Goal: Information Seeking & Learning: Check status

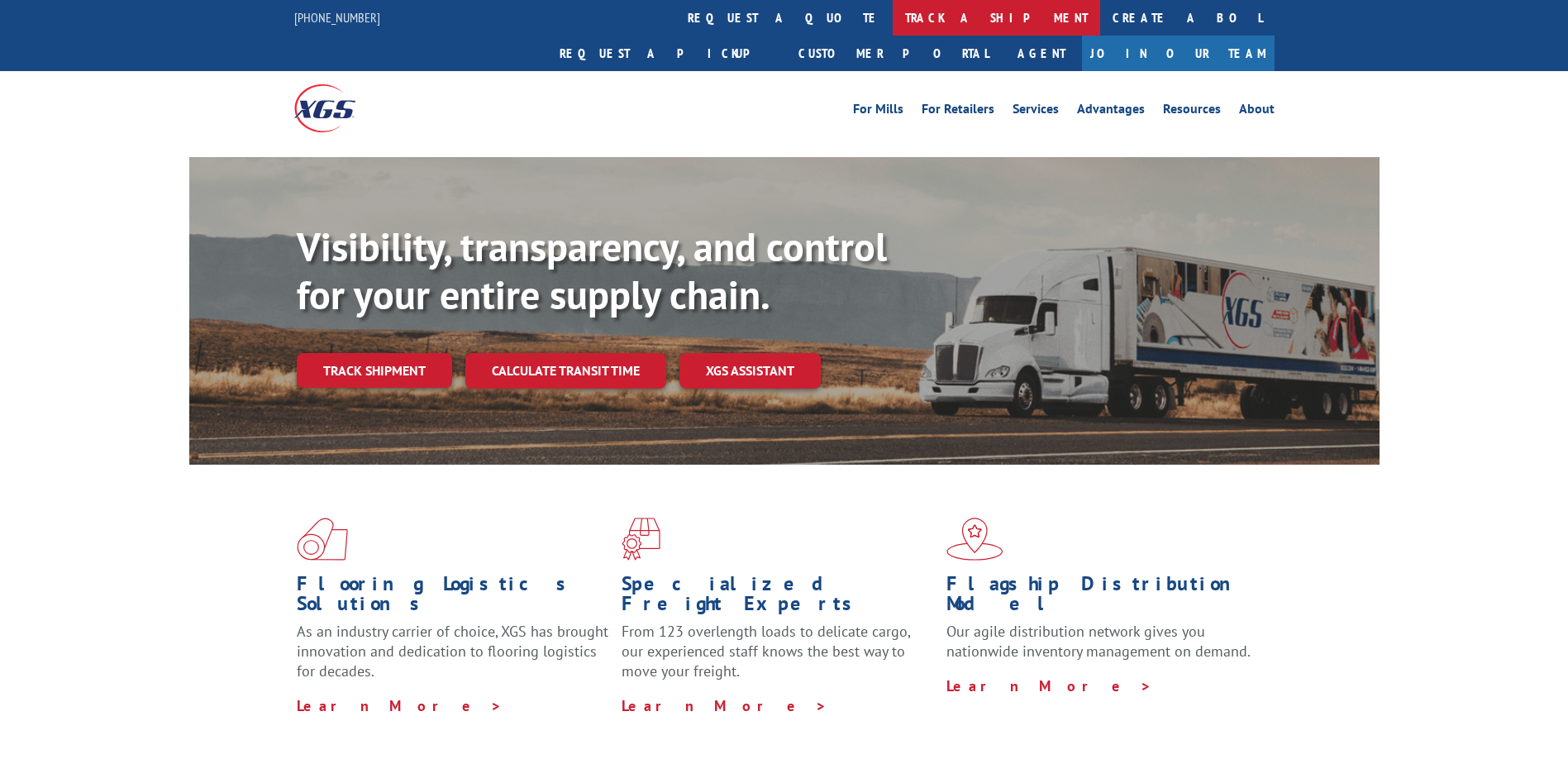
click at [893, 12] on link "track a shipment" at bounding box center [996, 18] width 207 height 36
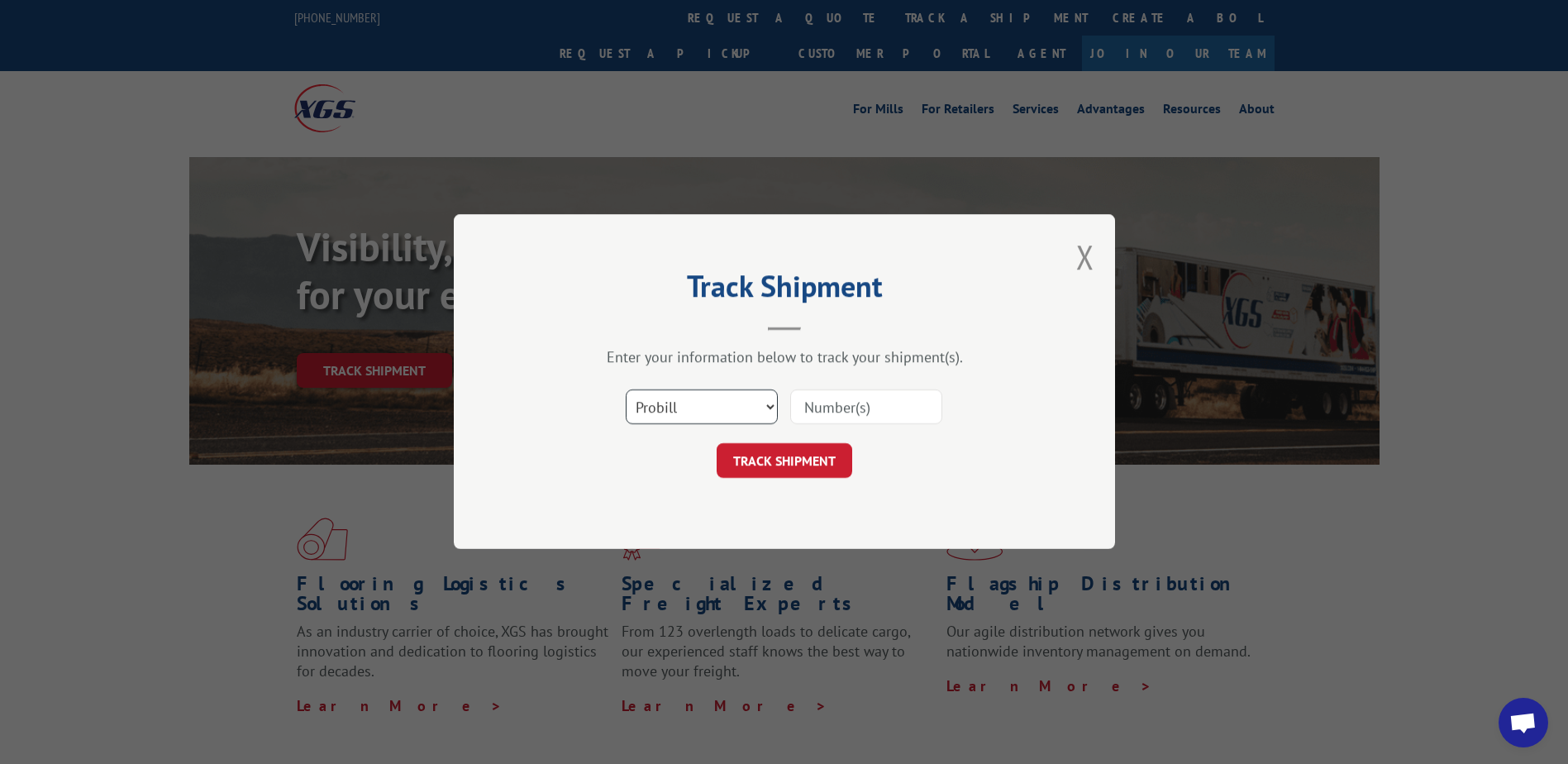
click at [738, 400] on select "Select category... Probill BOL PO" at bounding box center [701, 407] width 152 height 35
select select "po"
click at [626, 390] on select "Select category... Probill BOL PO" at bounding box center [701, 407] width 152 height 35
click at [868, 419] on input at bounding box center [866, 407] width 152 height 35
paste input "76226"
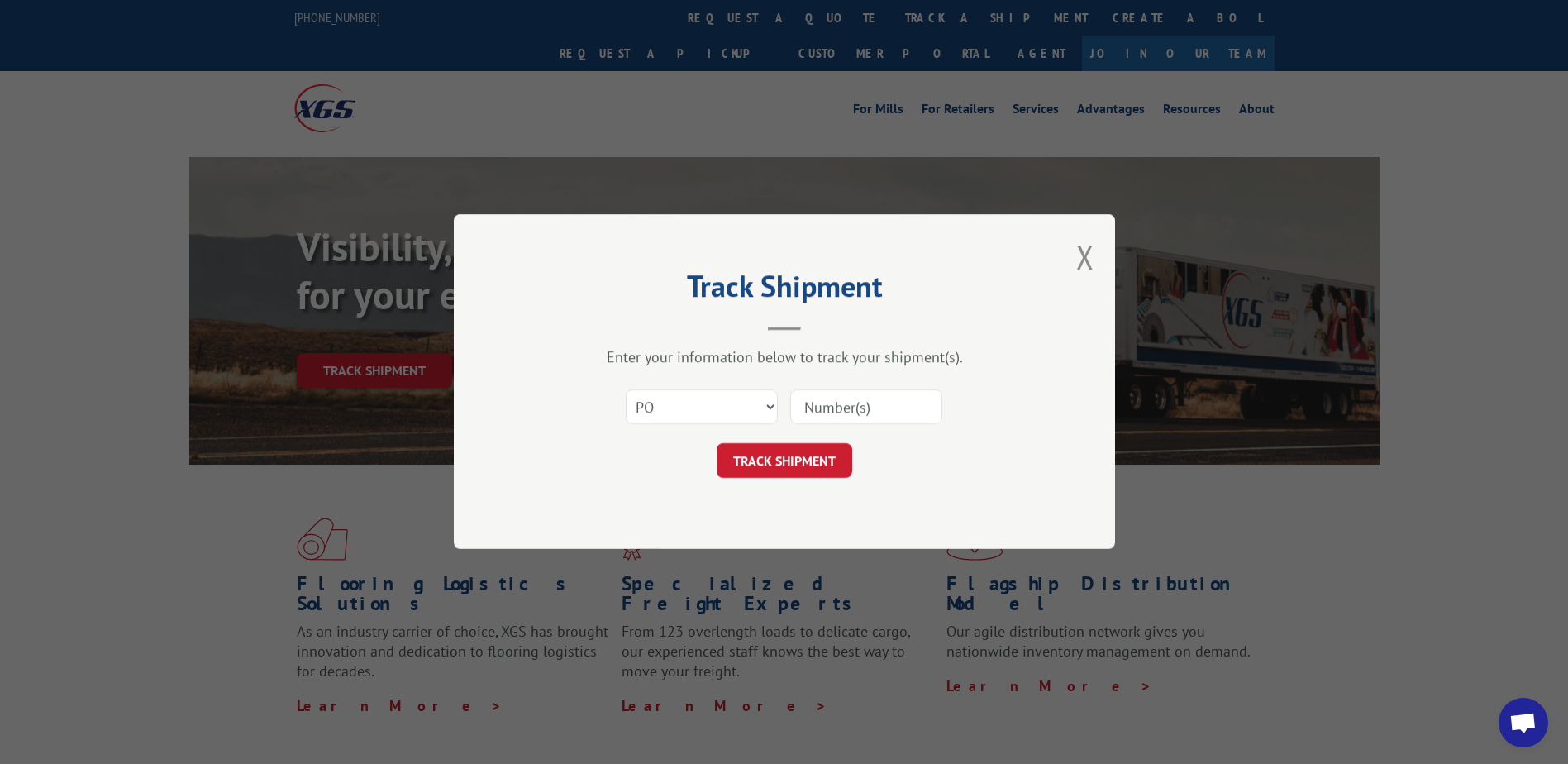
type input "76226"
click at [872, 413] on input at bounding box center [866, 407] width 152 height 35
paste input "24555929"
type input "24555929"
click at [795, 458] on button "TRACK SHIPMENT" at bounding box center [784, 461] width 136 height 35
